Goal: Transaction & Acquisition: Download file/media

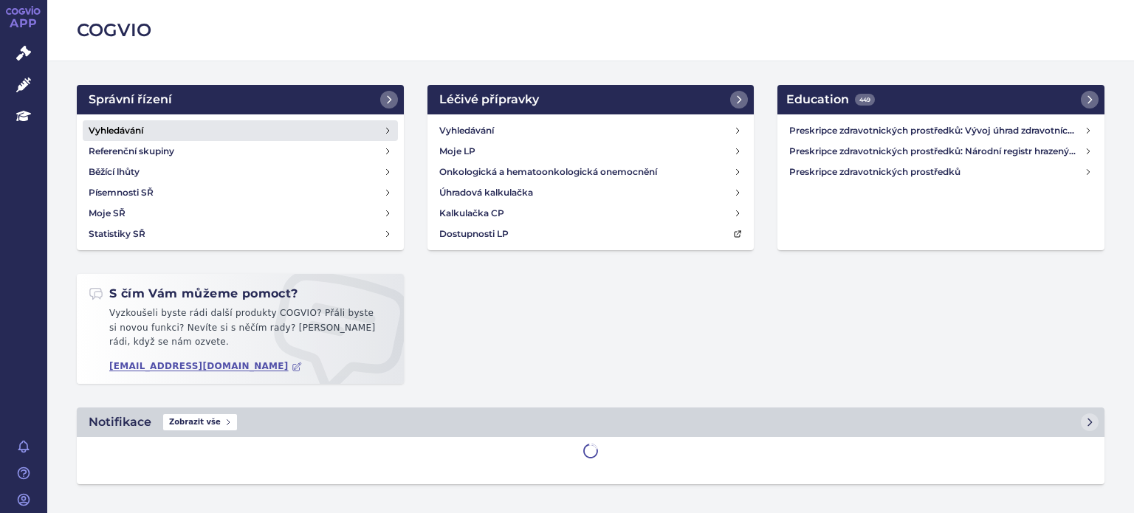
click at [121, 128] on h4 "Vyhledávání" at bounding box center [116, 130] width 55 height 15
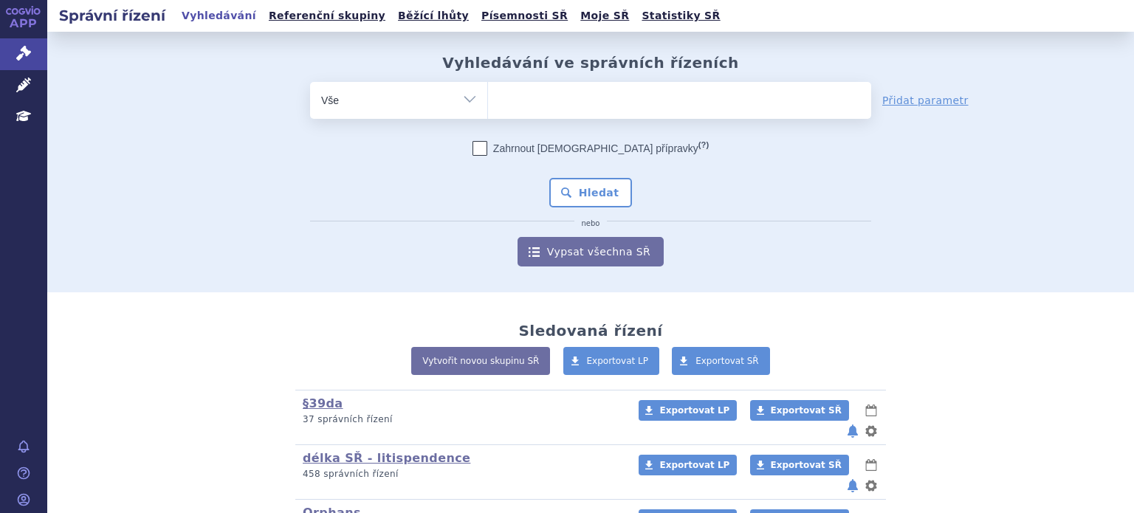
scroll to position [170, 0]
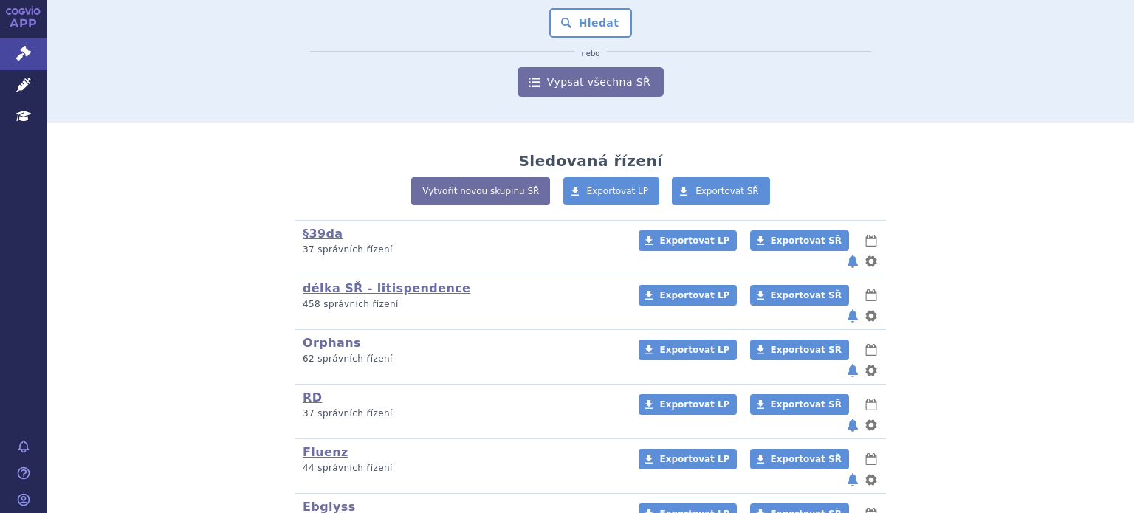
click at [310, 391] on div "RD (bez ) (sdílená skupina) (Doporučení V/O) 37 správních řízení" at bounding box center [461, 406] width 317 height 30
click at [308, 391] on link "RD" at bounding box center [312, 398] width 19 height 14
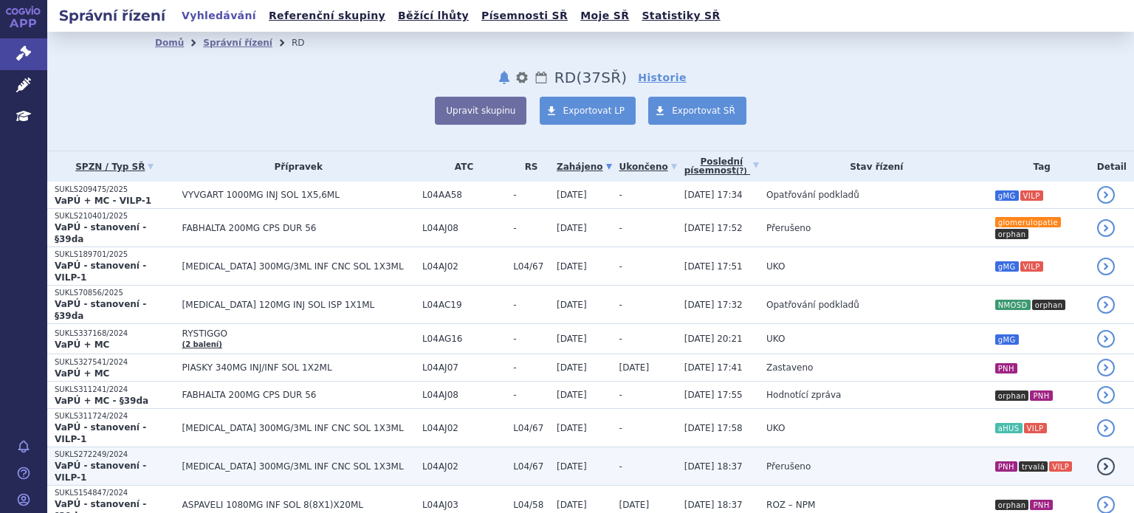
click at [759, 447] on td "Přerušeno" at bounding box center [873, 466] width 228 height 38
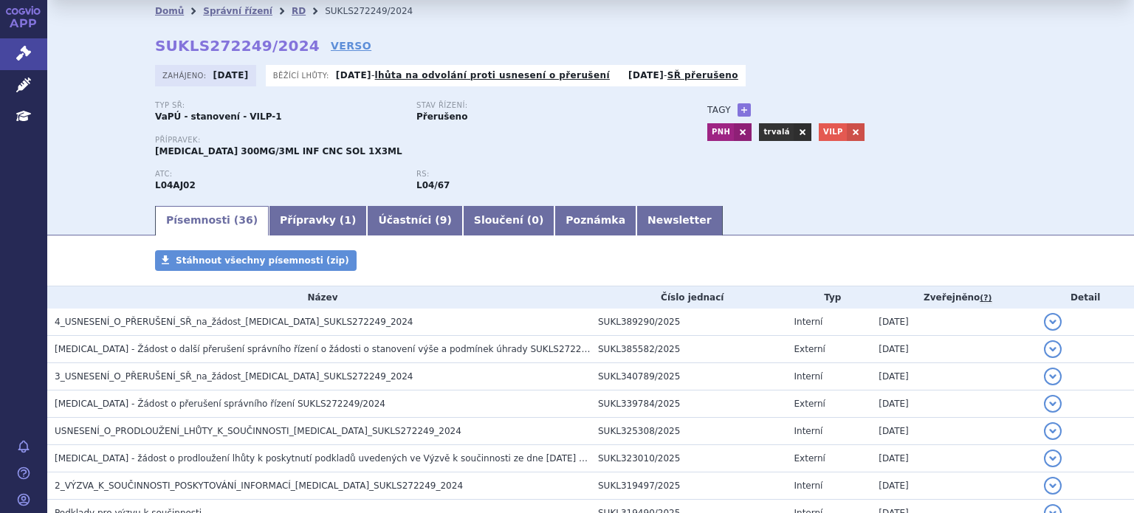
scroll to position [343, 0]
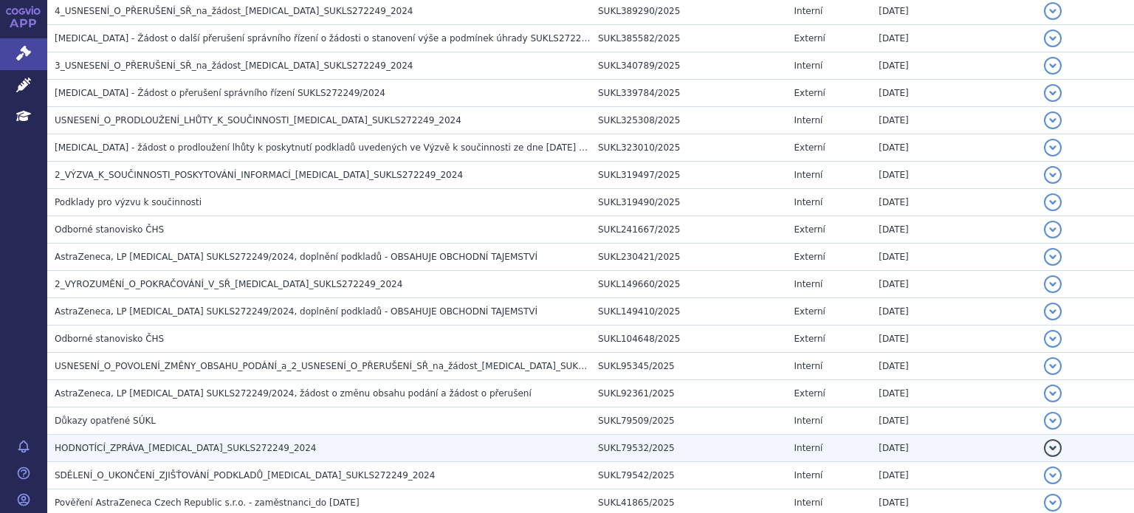
click at [224, 443] on span "HODNOTÍCÍ_ZPRÁVA_ULTOMIRIS_SUKLS272249_2024" at bounding box center [186, 448] width 262 height 10
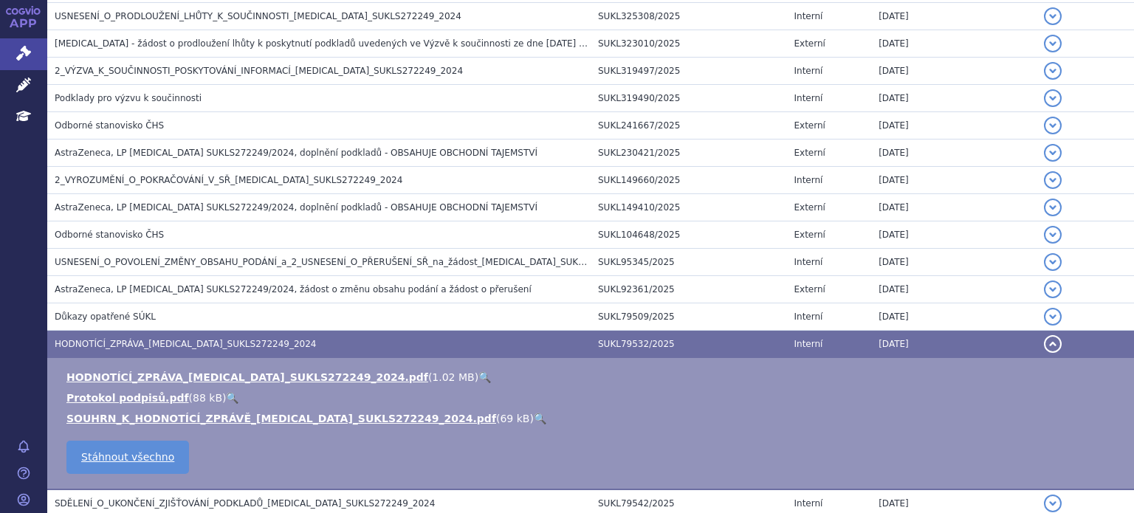
scroll to position [448, 0]
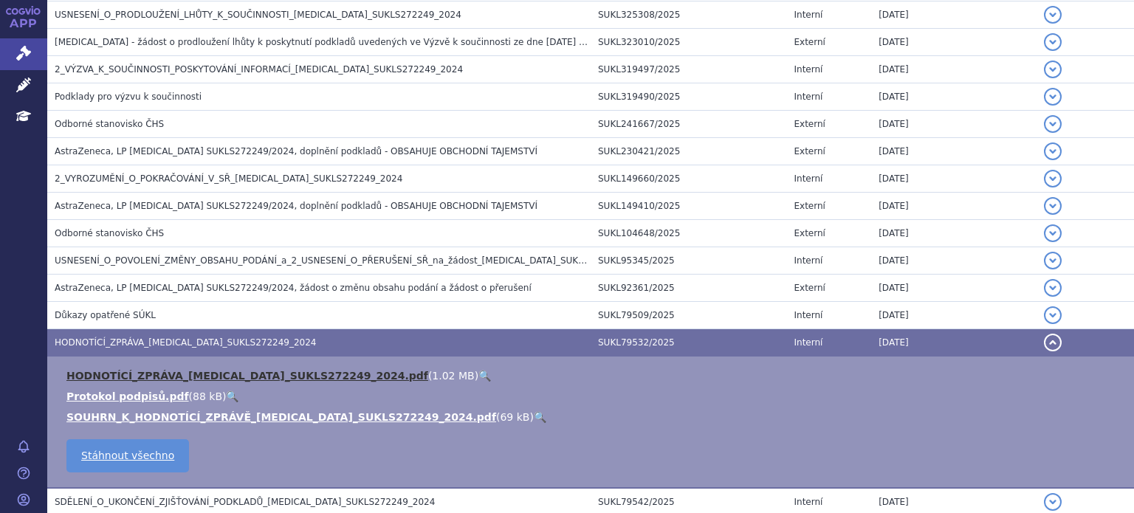
click at [263, 373] on link "HODNOTÍCÍ_ZPRÁVA_ULTOMIRIS_SUKLS272249_2024.pdf" at bounding box center [247, 376] width 362 height 12
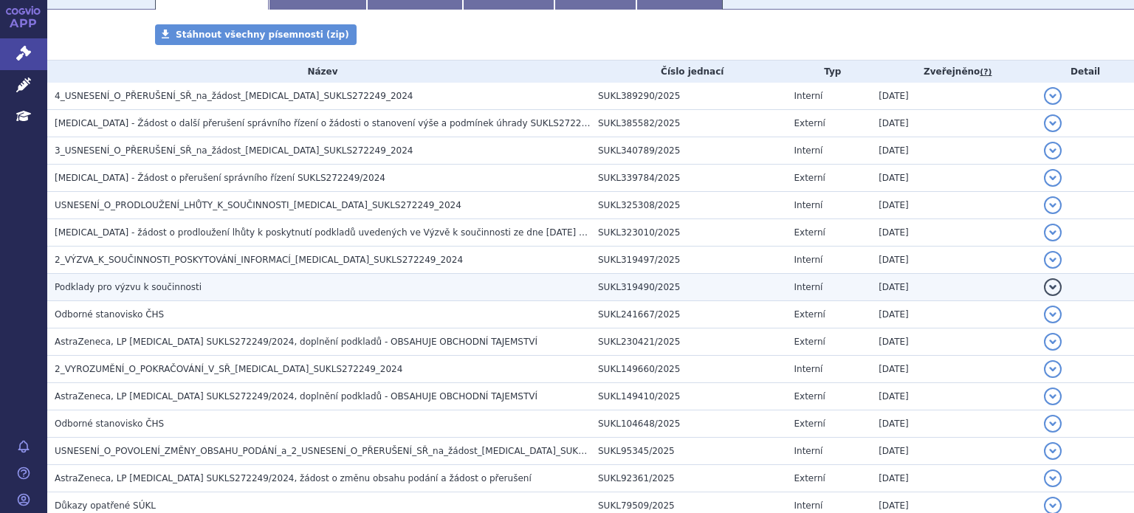
scroll to position [257, 0]
